Goal: Task Accomplishment & Management: Use online tool/utility

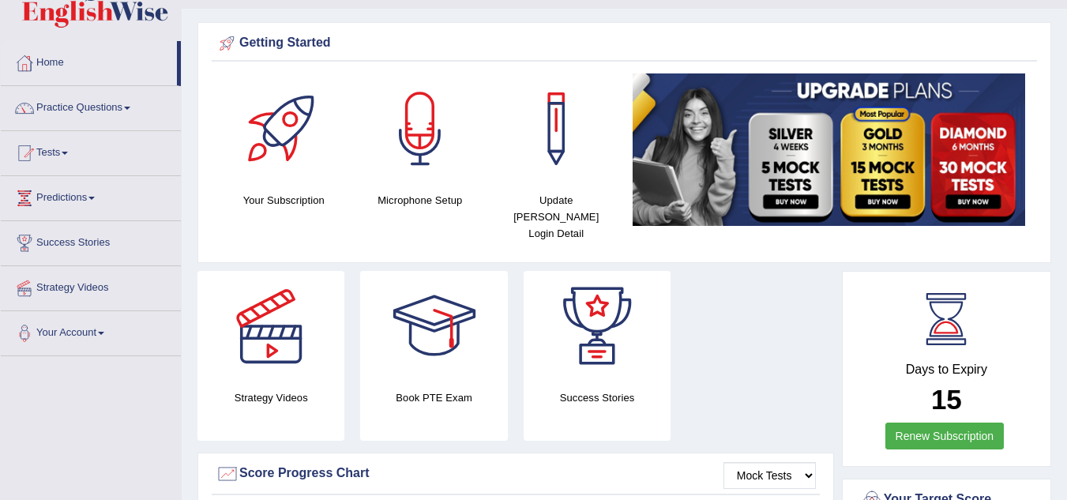
scroll to position [38, 0]
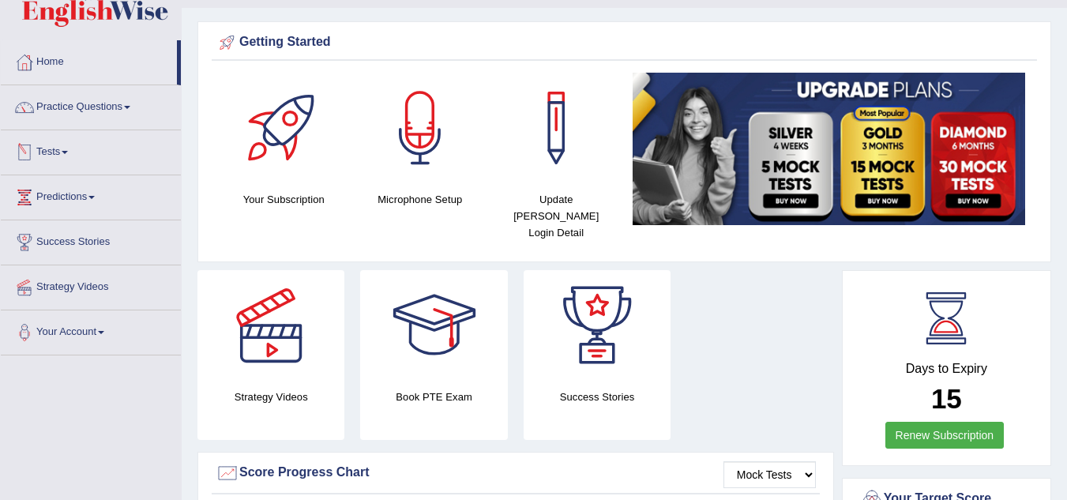
click at [117, 152] on link "Tests" at bounding box center [91, 149] width 180 height 39
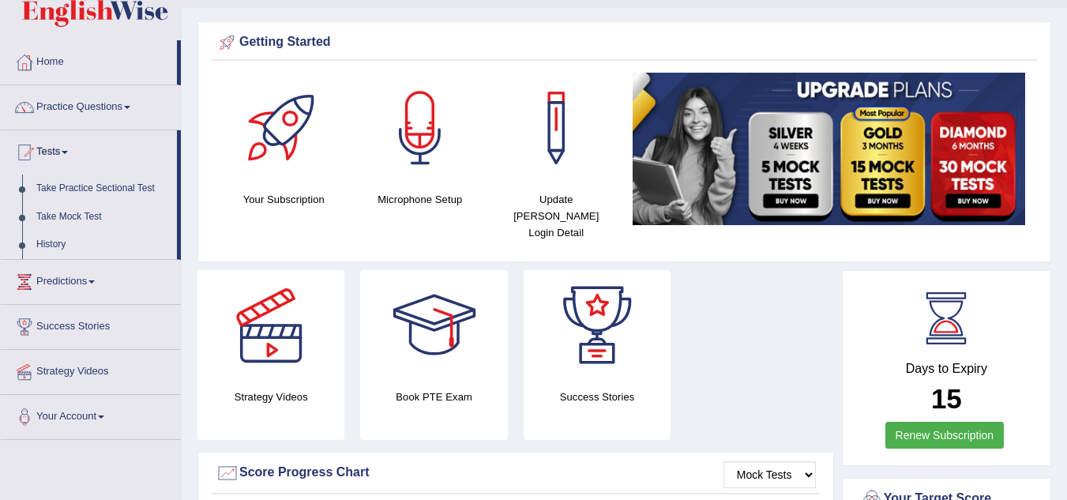
click at [49, 240] on link "History" at bounding box center [103, 245] width 148 height 28
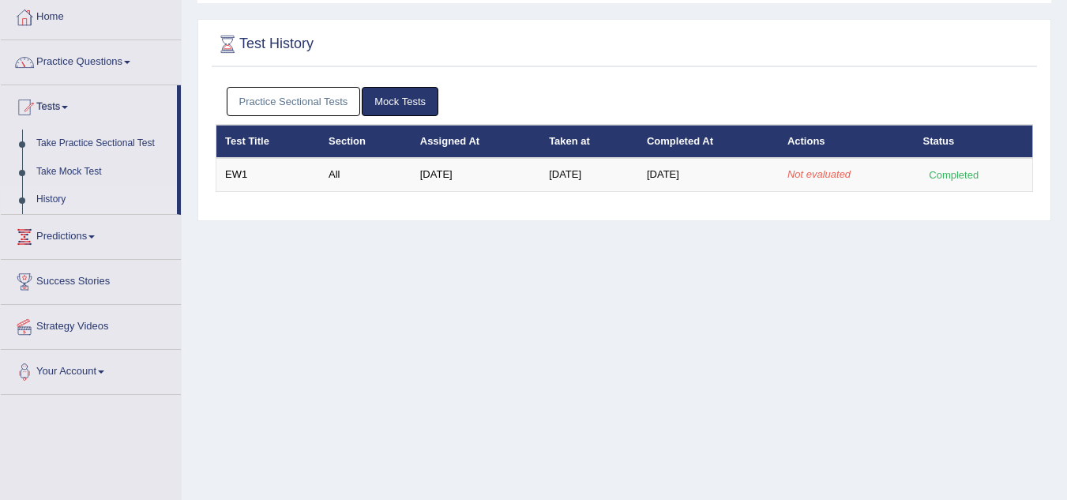
scroll to position [81, 0]
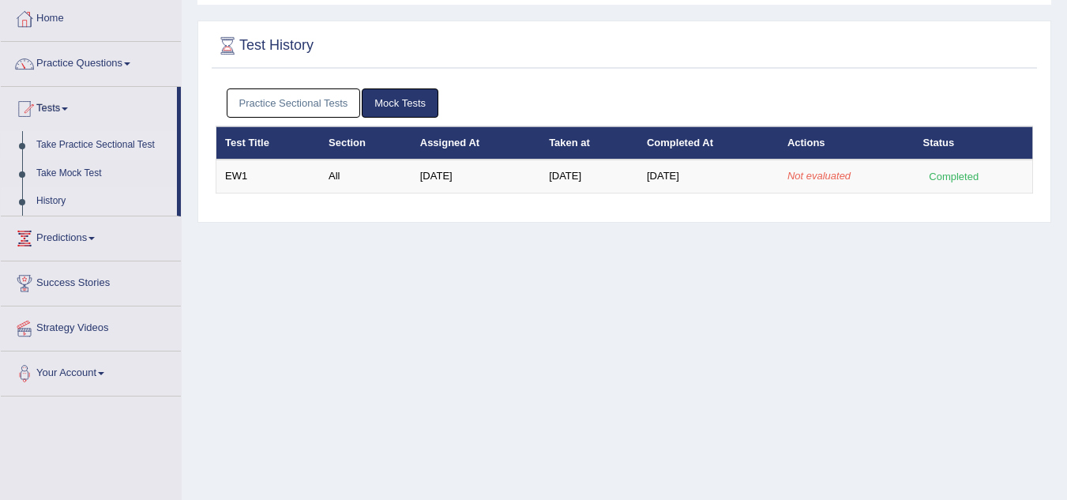
click at [96, 141] on link "Take Practice Sectional Test" at bounding box center [103, 145] width 148 height 28
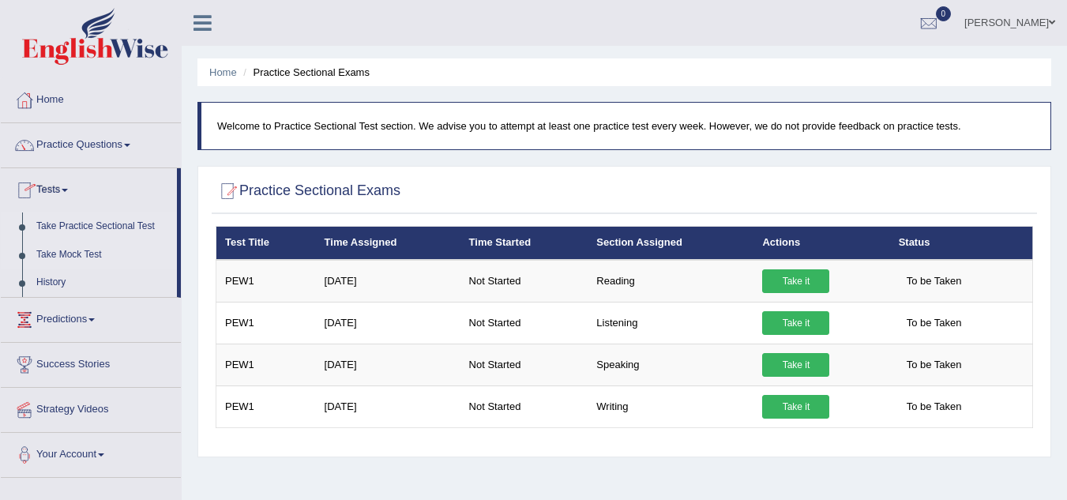
click at [73, 256] on link "Take Mock Test" at bounding box center [103, 255] width 148 height 28
click at [69, 101] on link "Home" at bounding box center [91, 97] width 180 height 39
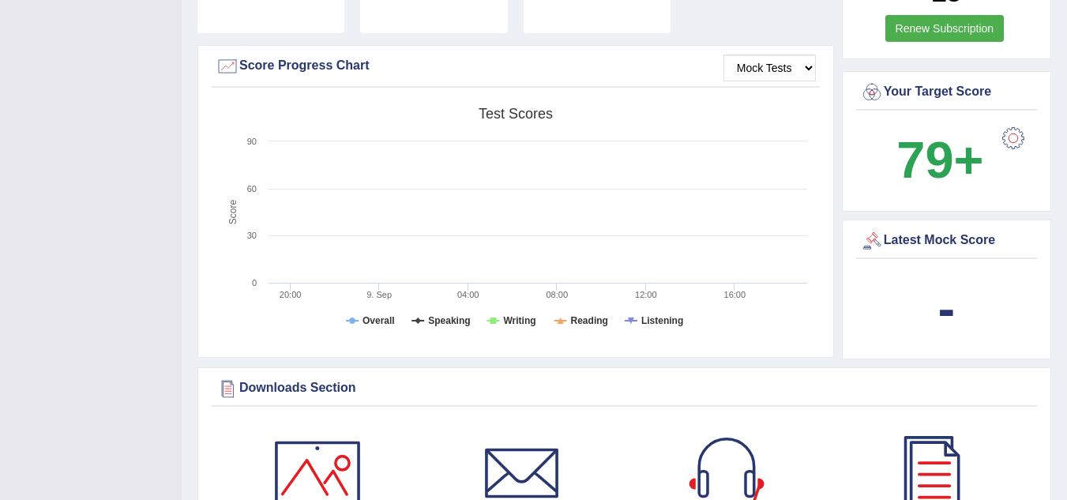
scroll to position [445, 0]
click at [959, 299] on div "-" at bounding box center [946, 308] width 173 height 76
click at [943, 291] on b "-" at bounding box center [946, 308] width 17 height 58
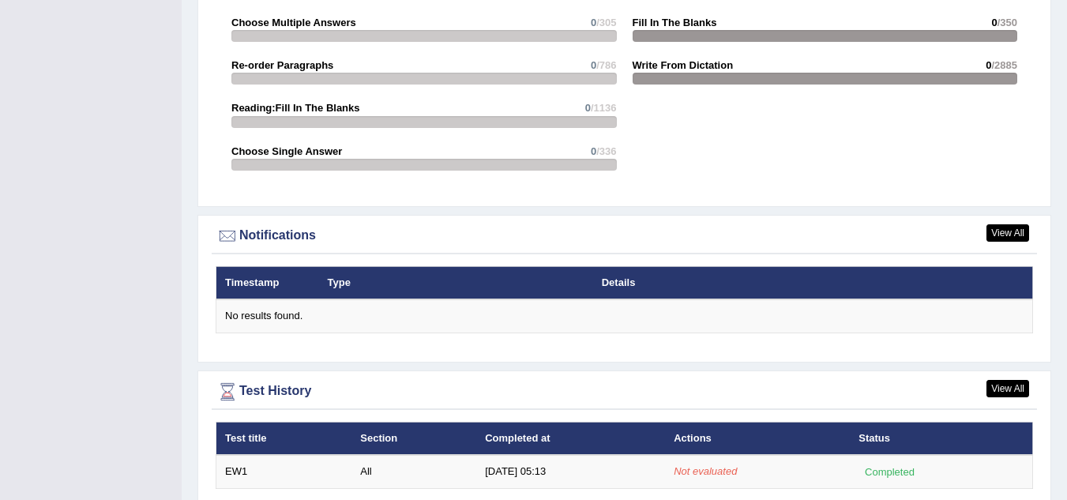
scroll to position [1774, 0]
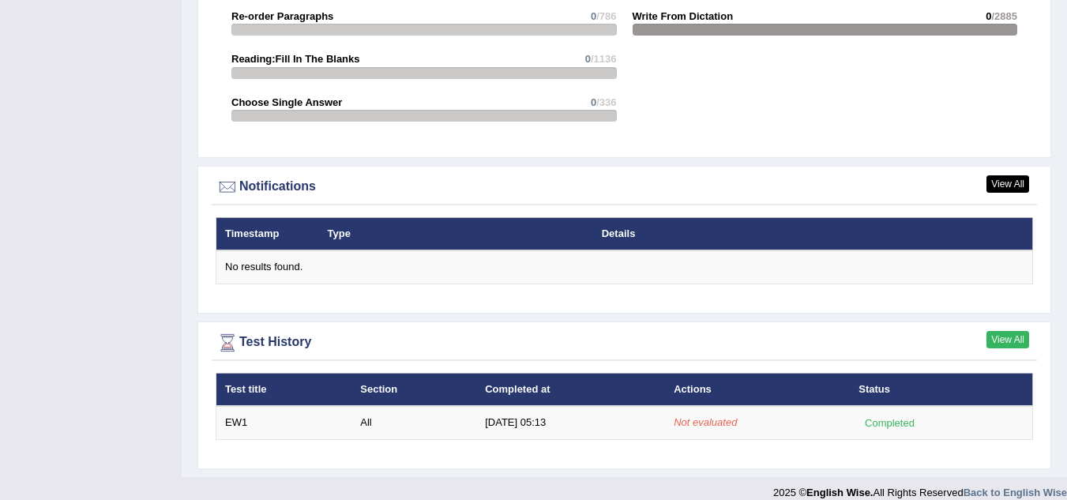
click at [998, 331] on link "View All" at bounding box center [1007, 339] width 43 height 17
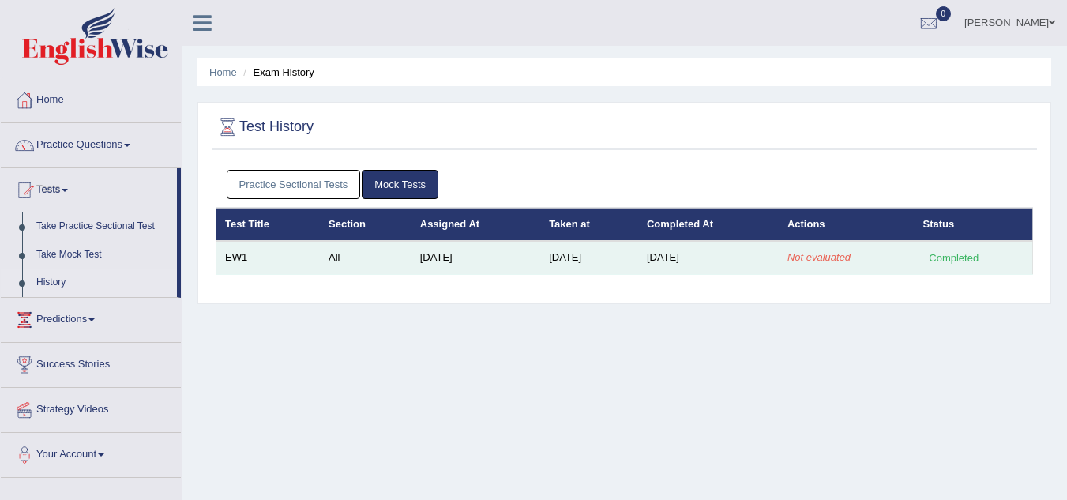
click at [815, 258] on em "Not evaluated" at bounding box center [818, 257] width 63 height 12
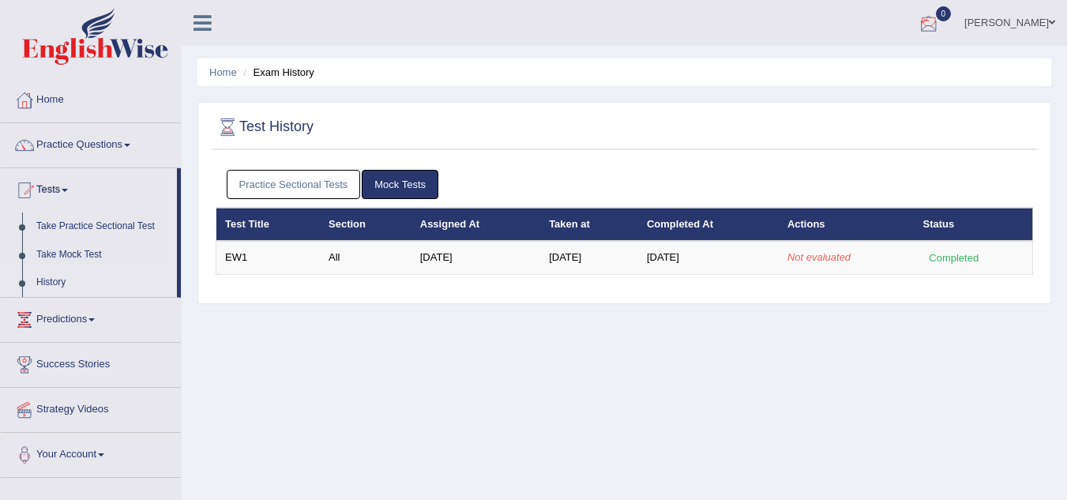
click at [917, 24] on div at bounding box center [929, 24] width 24 height 24
click at [868, 67] on icon at bounding box center [871, 66] width 6 height 12
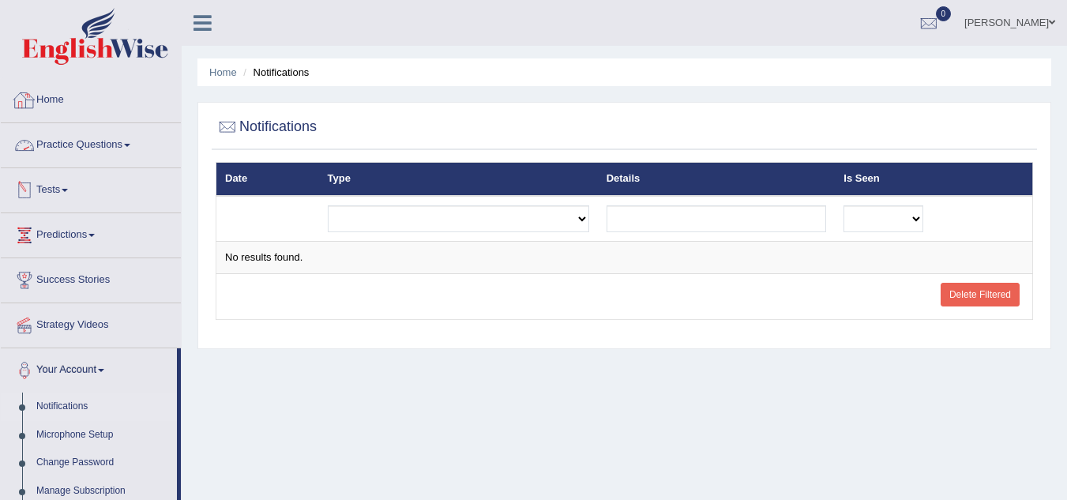
click at [59, 97] on link "Home" at bounding box center [91, 97] width 180 height 39
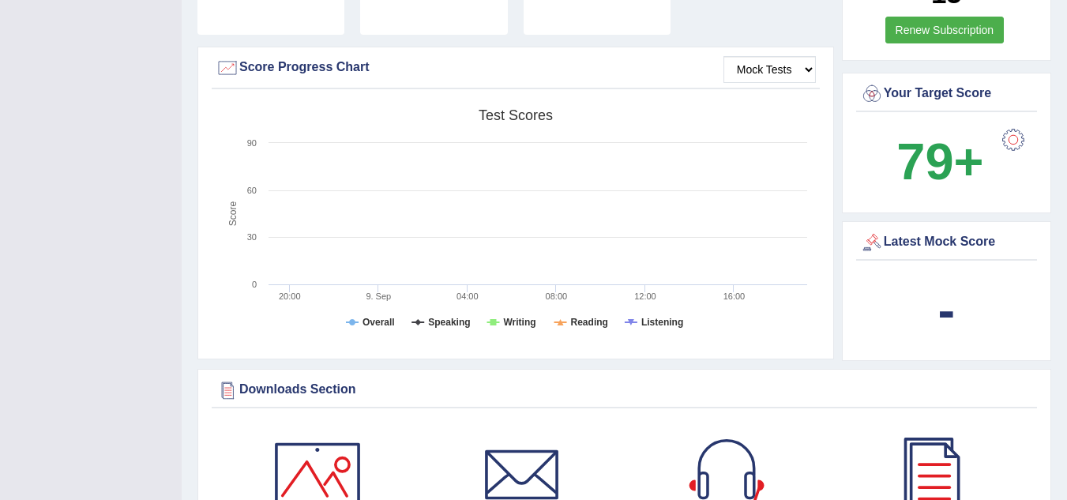
scroll to position [444, 0]
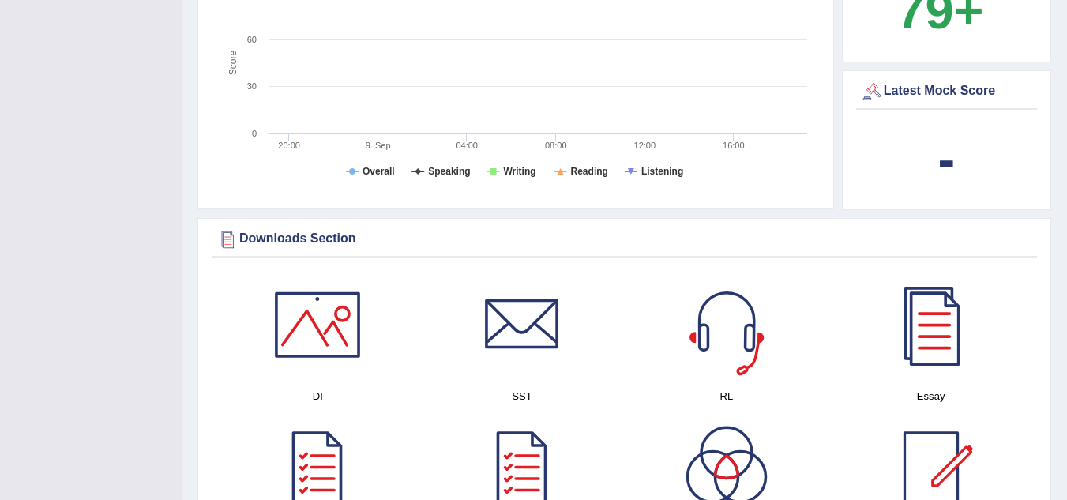
scroll to position [572, 0]
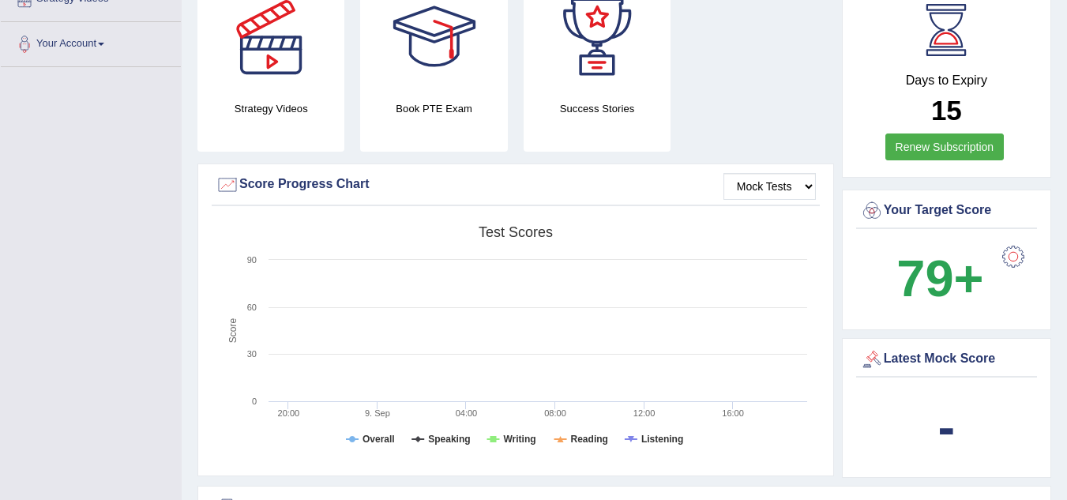
scroll to position [327, 0]
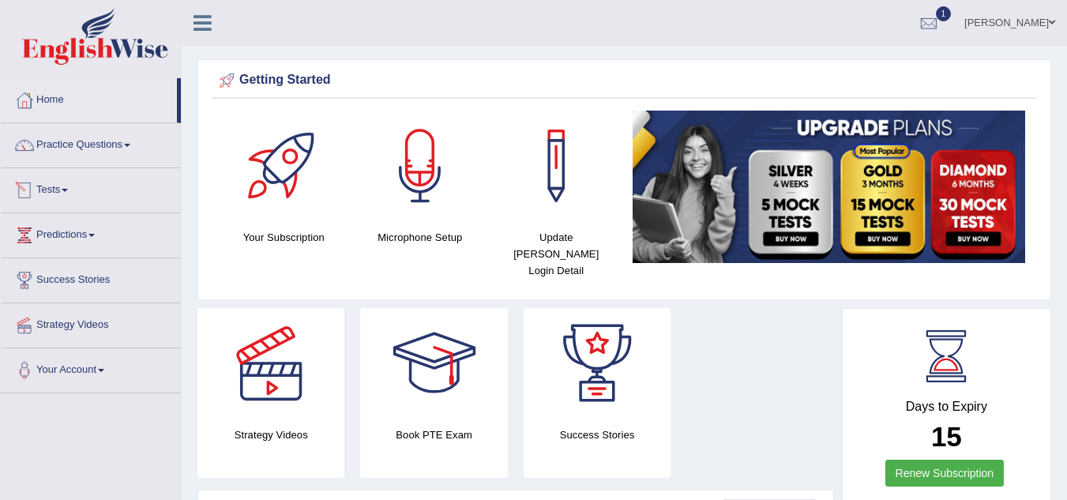
click at [60, 185] on link "Tests" at bounding box center [91, 187] width 180 height 39
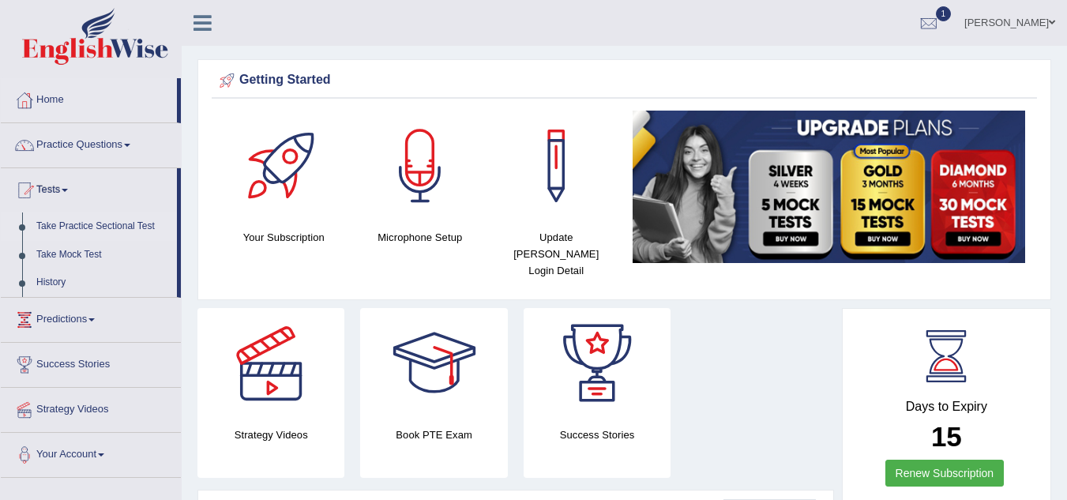
click at [86, 220] on link "Take Practice Sectional Test" at bounding box center [103, 226] width 148 height 28
